Goal: Book appointment/travel/reservation

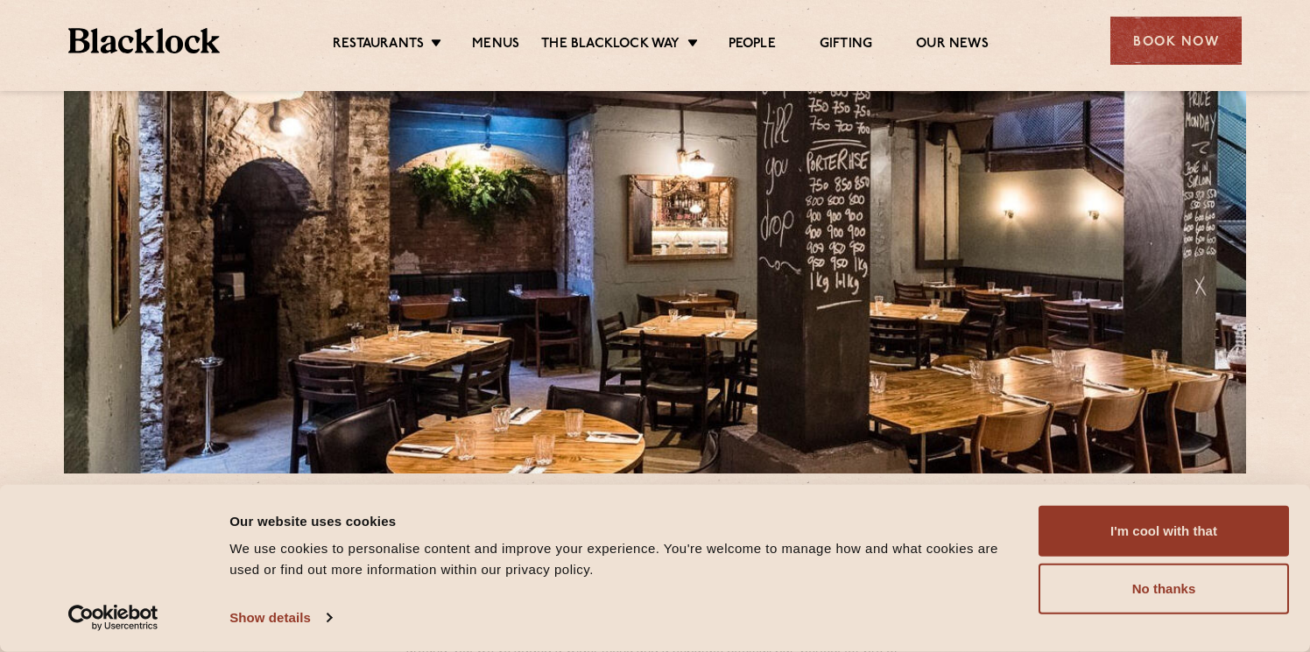
scroll to position [176, 0]
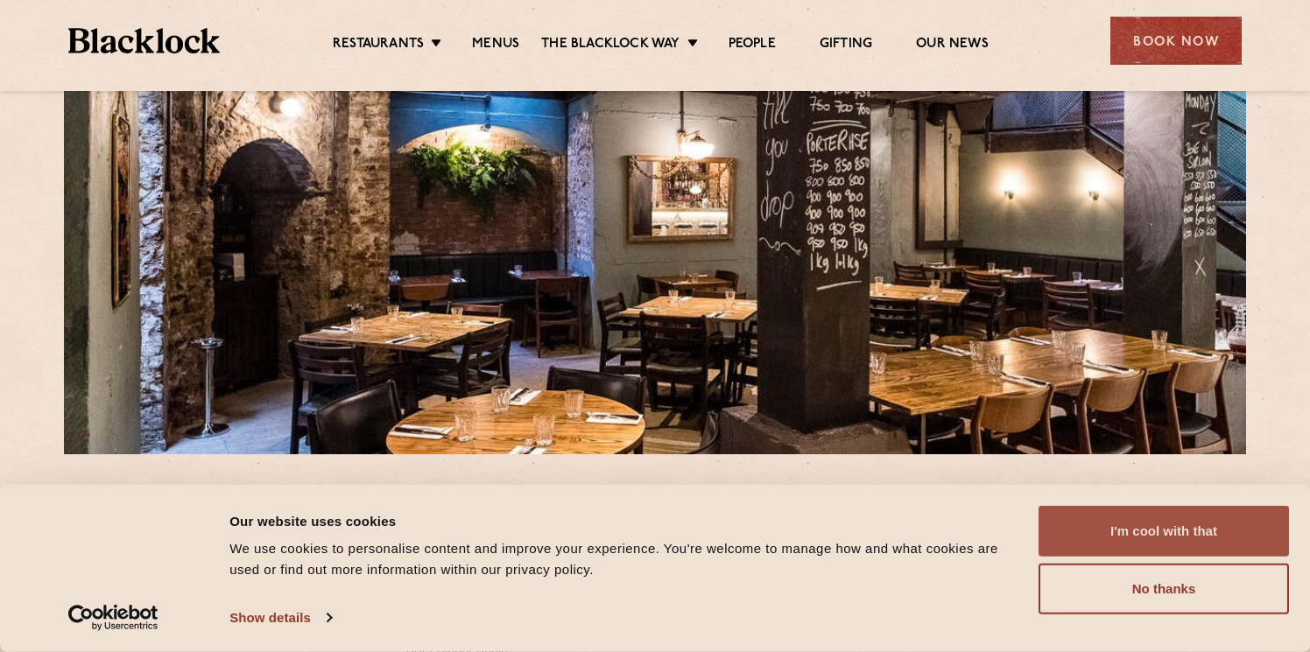
click at [1176, 529] on button "I'm cool with that" at bounding box center [1164, 531] width 250 height 51
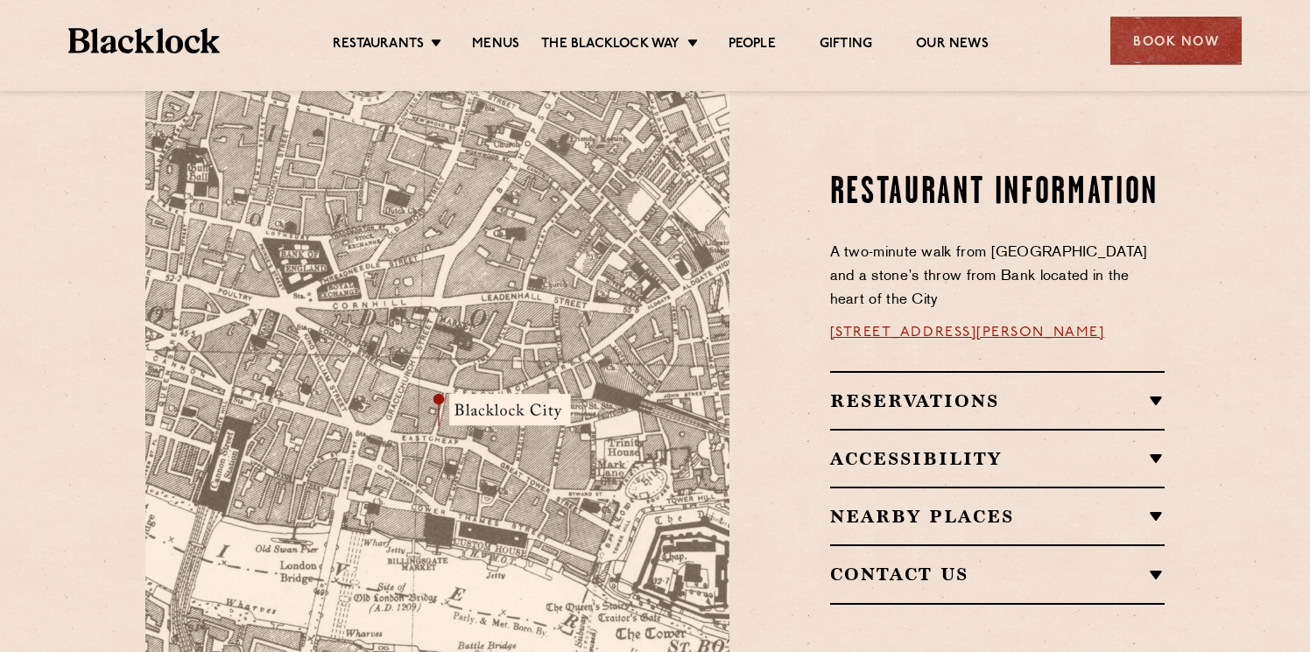
scroll to position [988, 0]
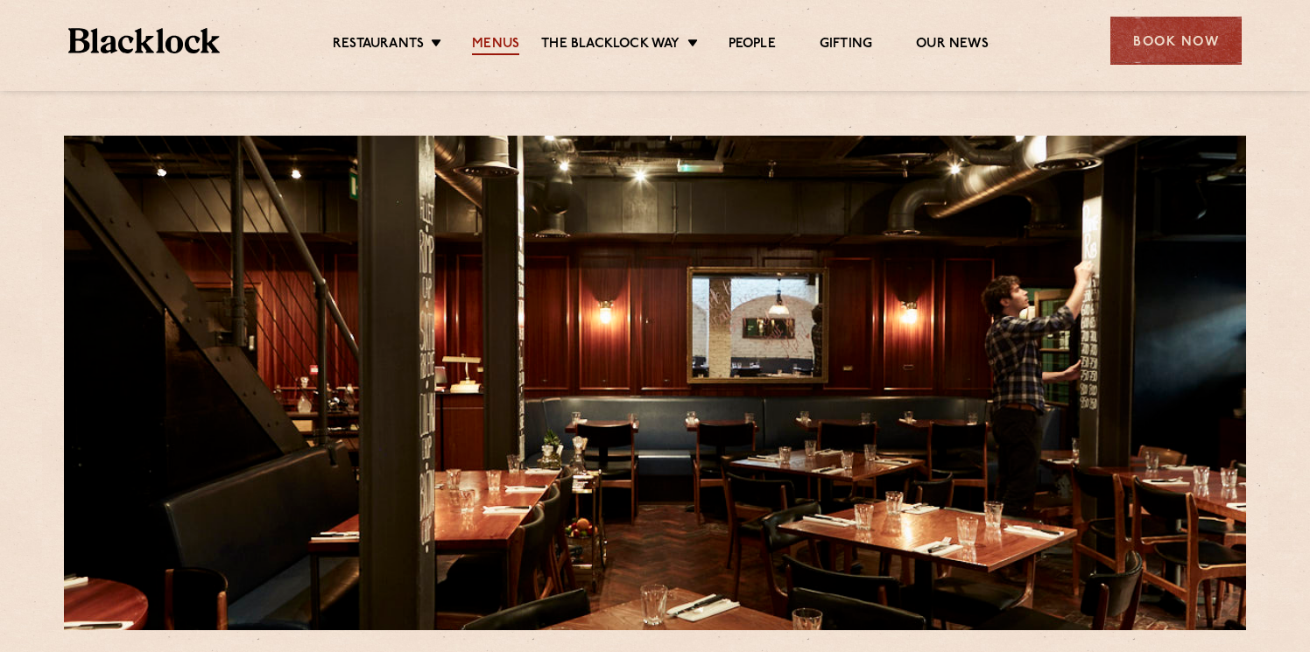
click at [518, 41] on link "Menus" at bounding box center [495, 45] width 47 height 19
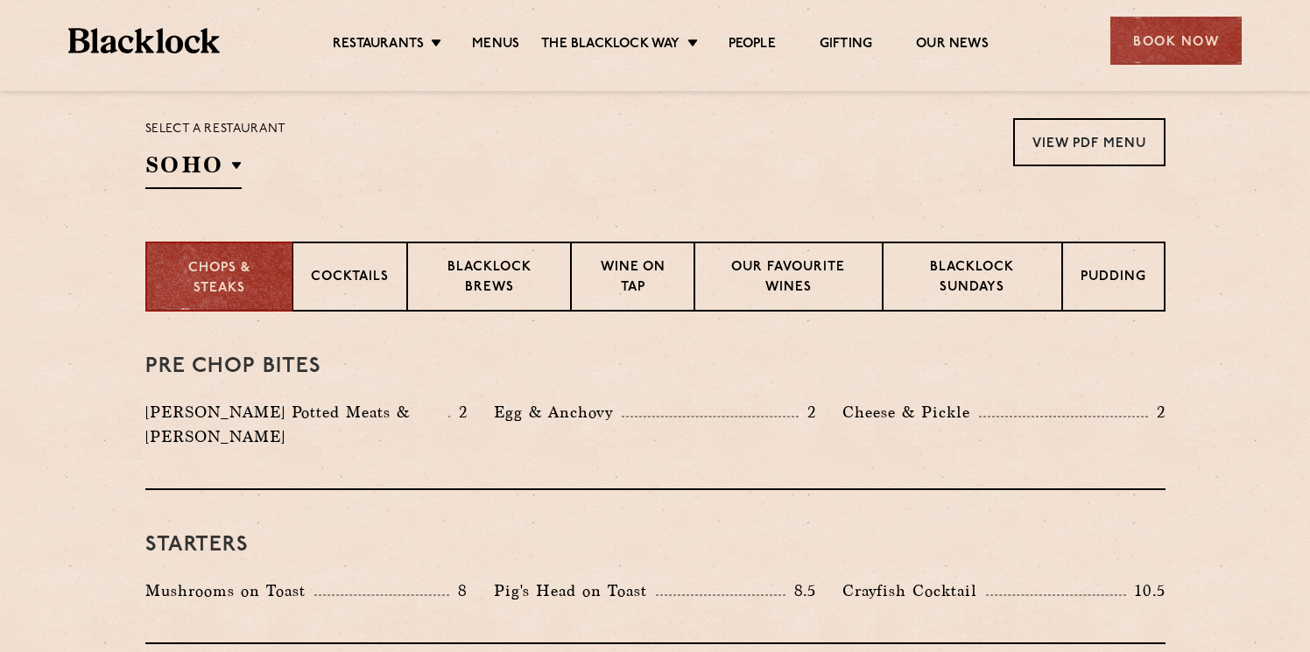
scroll to position [570, 0]
click at [364, 279] on p "Cocktails" at bounding box center [350, 278] width 78 height 22
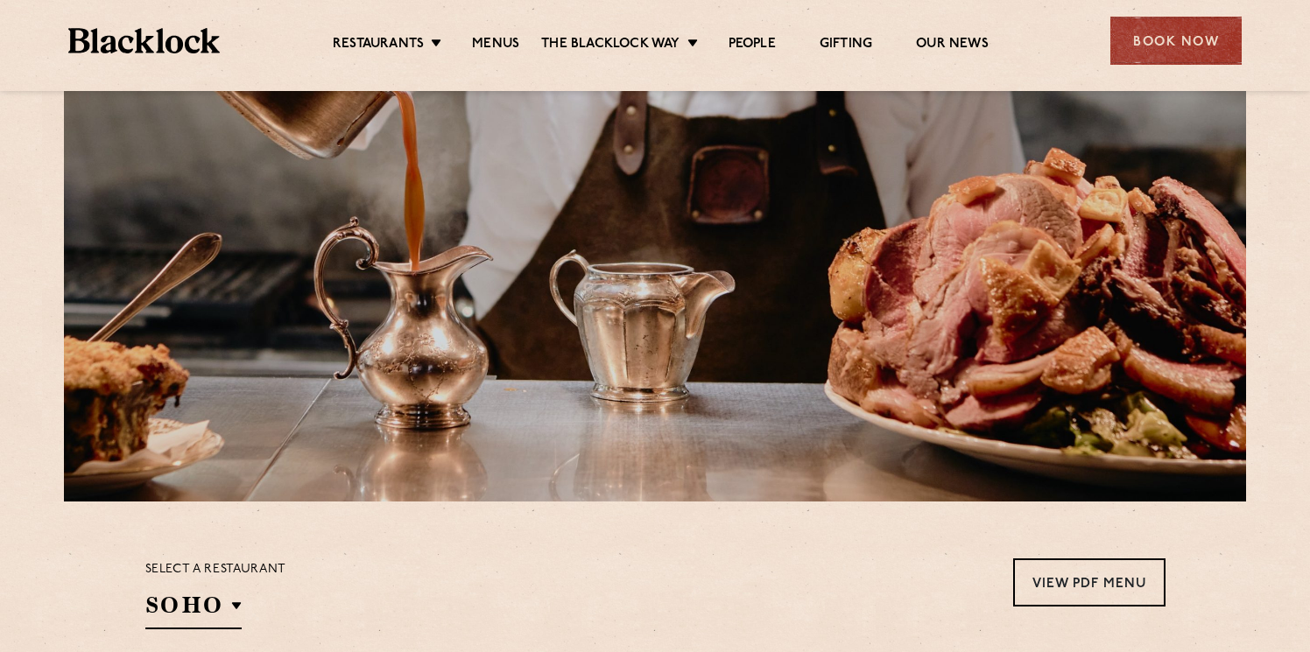
scroll to position [0, 0]
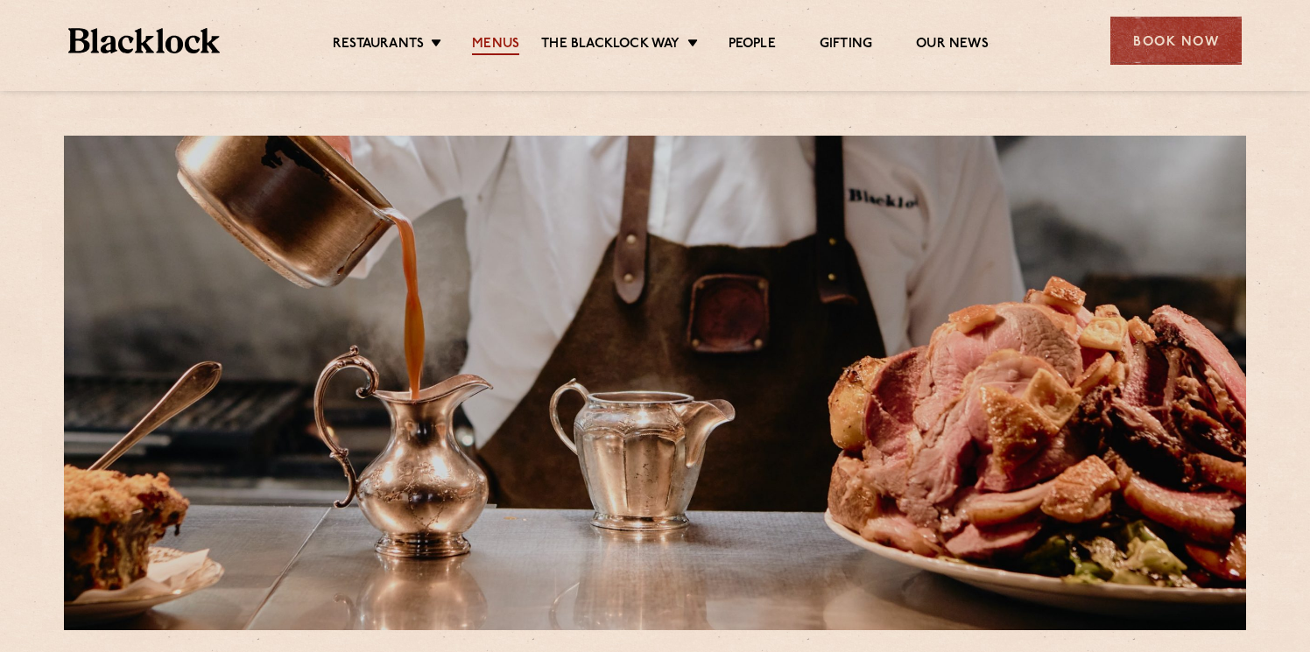
click at [486, 42] on link "Menus" at bounding box center [495, 45] width 47 height 19
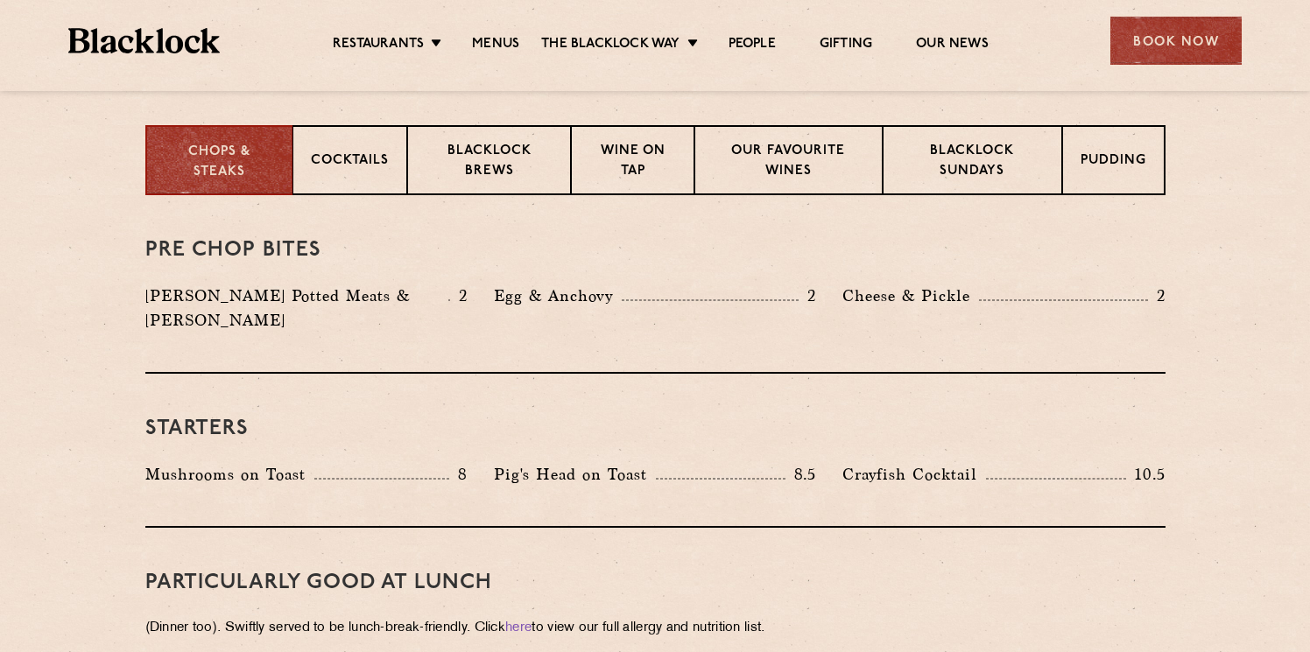
scroll to position [687, 0]
click at [211, 166] on p "Chops & Steaks" at bounding box center [218, 161] width 109 height 39
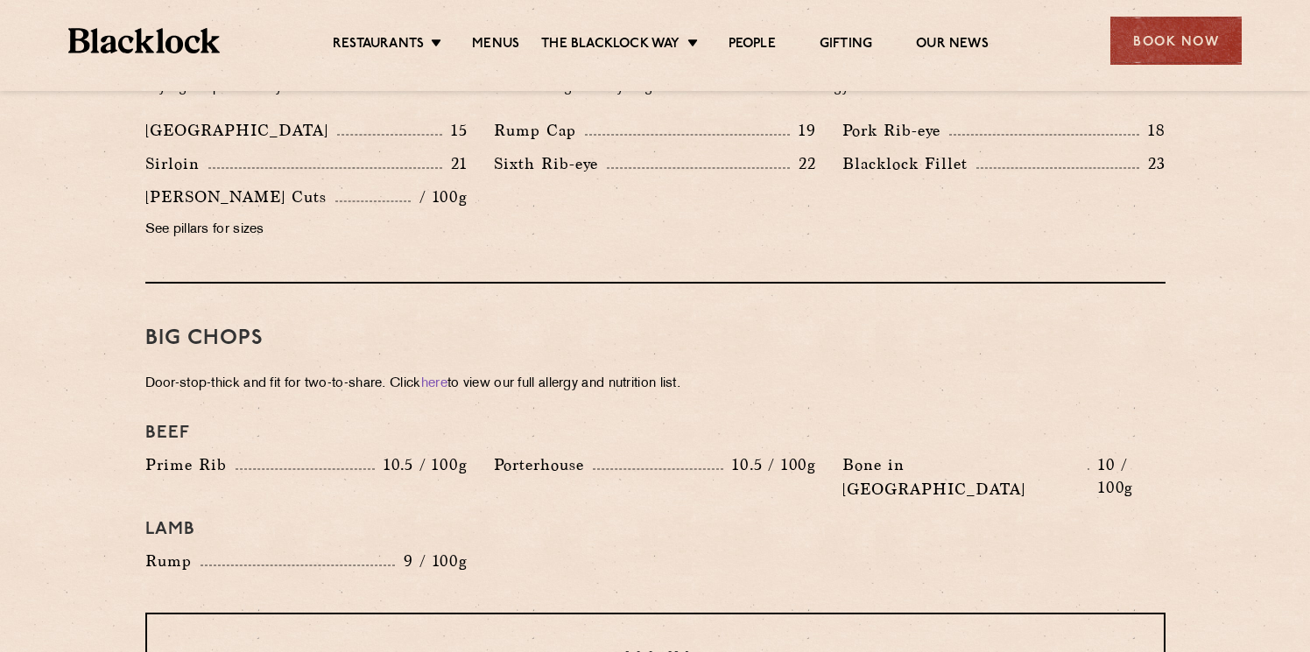
scroll to position [1737, 0]
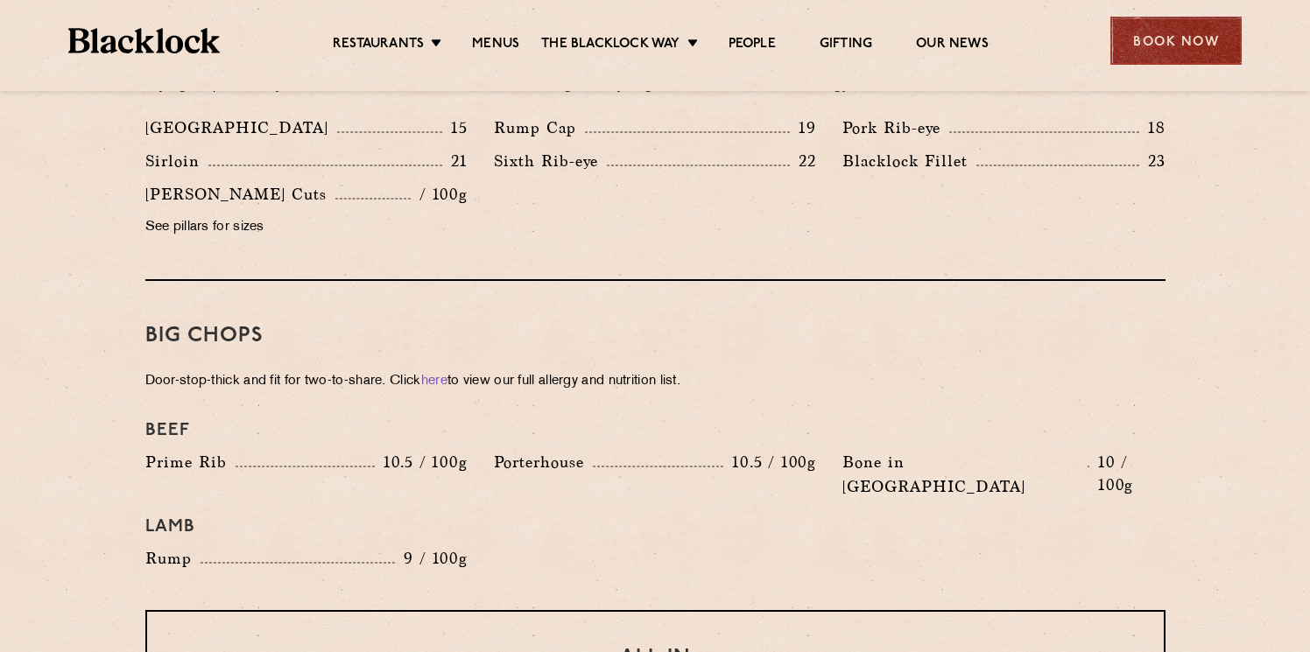
click at [1176, 39] on div "Book Now" at bounding box center [1176, 41] width 131 height 48
